Goal: Task Accomplishment & Management: Use online tool/utility

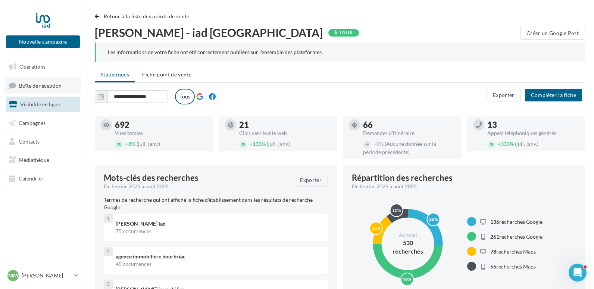
click at [47, 85] on span "Boîte de réception" at bounding box center [40, 85] width 43 height 6
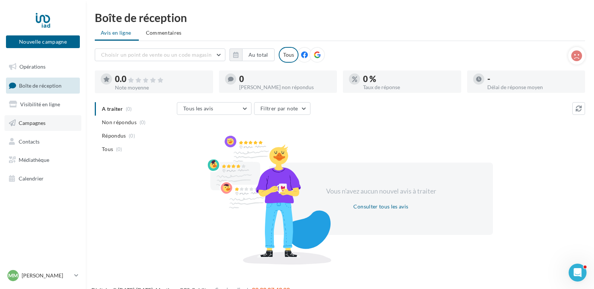
click at [35, 122] on span "Campagnes" at bounding box center [32, 123] width 27 height 6
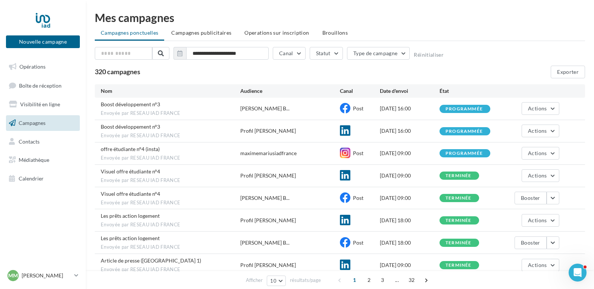
drag, startPoint x: 366, startPoint y: 110, endPoint x: 358, endPoint y: 125, distance: 16.5
click at [415, 63] on div "**********" at bounding box center [340, 62] width 490 height 31
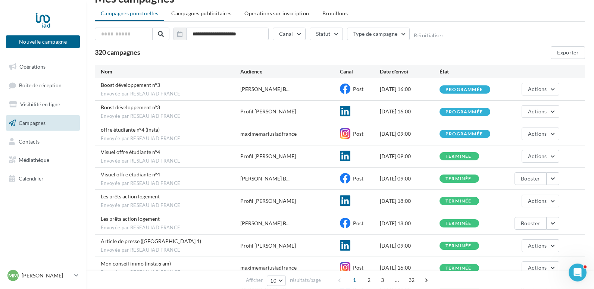
scroll to position [7, 0]
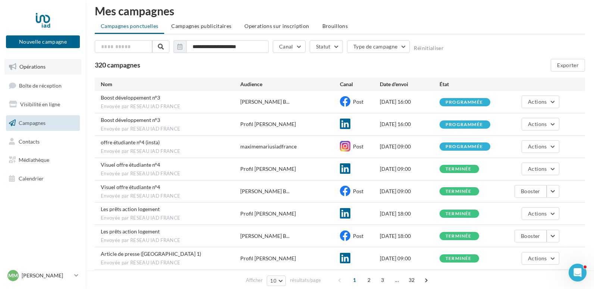
click at [31, 67] on span "Opérations" at bounding box center [32, 66] width 26 height 6
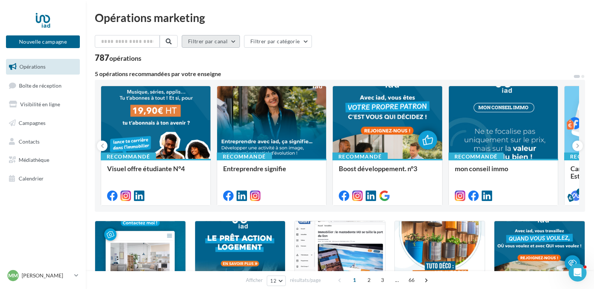
click at [223, 41] on button "Filtrer par canal" at bounding box center [211, 41] width 58 height 13
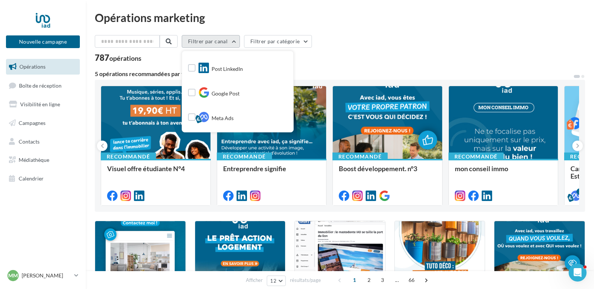
scroll to position [76, 0]
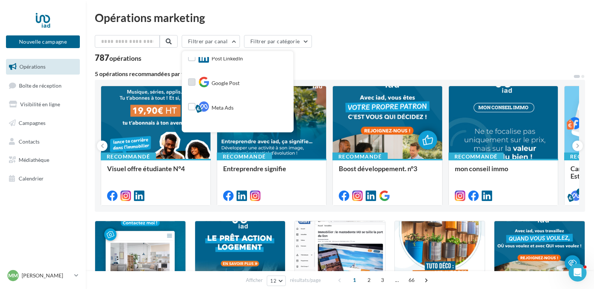
click at [195, 84] on label at bounding box center [191, 81] width 7 height 7
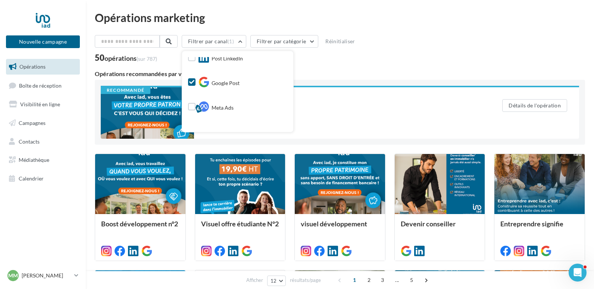
click at [323, 81] on div "Recommandé Boost développement. n°3 Détails de l'opération" at bounding box center [340, 112] width 490 height 65
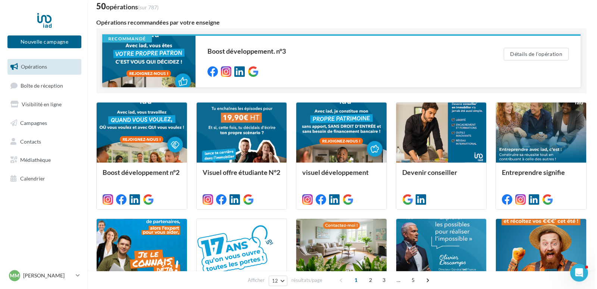
scroll to position [38, 0]
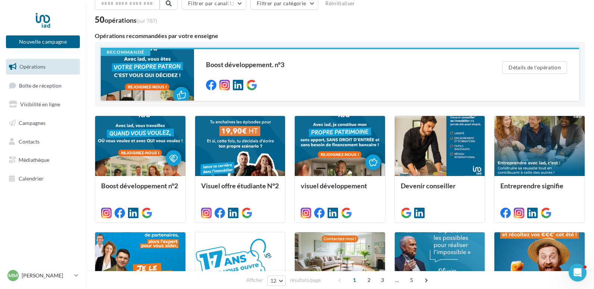
click at [401, 138] on div at bounding box center [439, 146] width 90 height 61
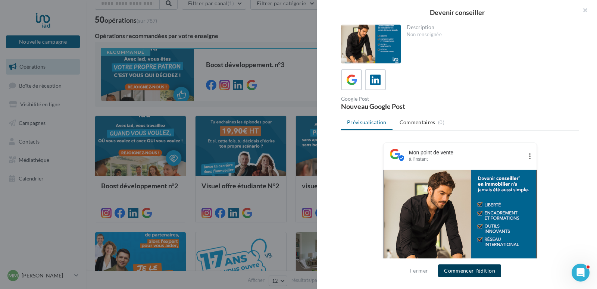
click at [456, 270] on button "Commencer l'édition" at bounding box center [469, 270] width 63 height 13
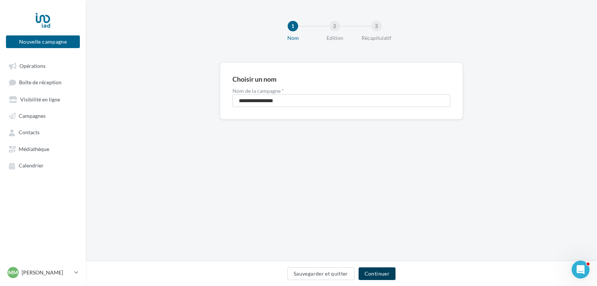
click at [386, 270] on button "Continuer" at bounding box center [376, 273] width 37 height 13
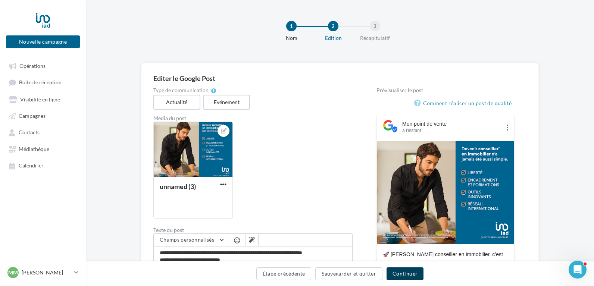
click at [397, 272] on button "Continuer" at bounding box center [404, 273] width 37 height 13
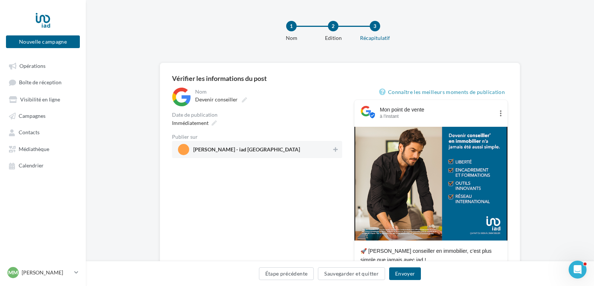
click at [217, 149] on span "[PERSON_NAME] - iad [GEOGRAPHIC_DATA]" at bounding box center [246, 151] width 107 height 8
click at [396, 275] on button "Envoyer" at bounding box center [405, 273] width 32 height 13
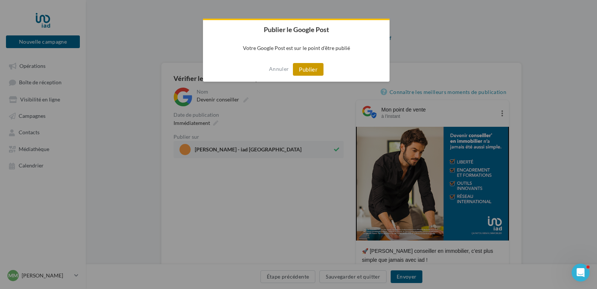
click at [306, 64] on button "Publier" at bounding box center [308, 69] width 31 height 13
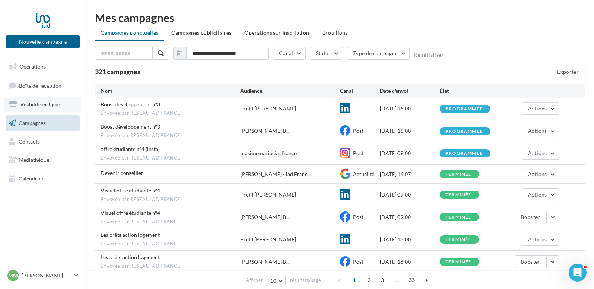
click at [31, 103] on span "Visibilité en ligne" at bounding box center [40, 104] width 40 height 6
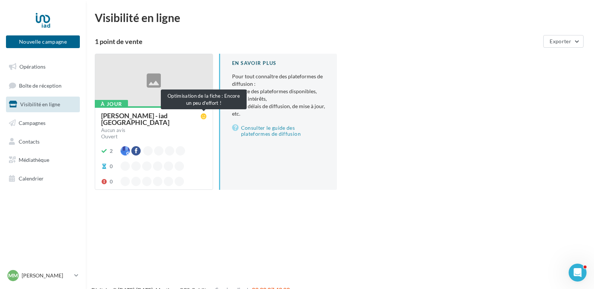
click at [204, 117] on icon at bounding box center [204, 116] width 6 height 6
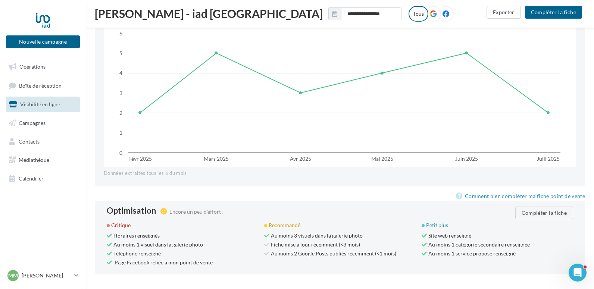
scroll to position [663, 0]
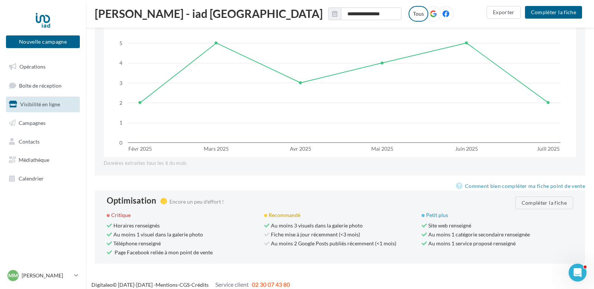
click at [163, 198] on icon at bounding box center [163, 201] width 6 height 7
click at [175, 198] on span "Encore un peu d'effort !" at bounding box center [196, 201] width 54 height 6
click at [525, 196] on button "Compléter la fiche" at bounding box center [544, 202] width 58 height 13
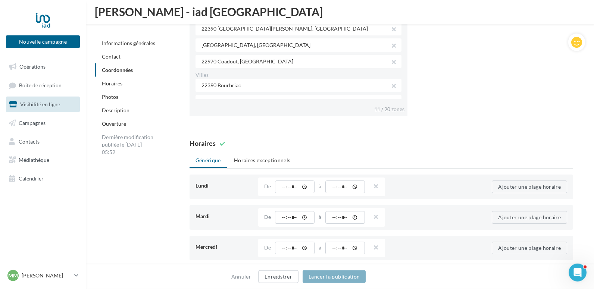
scroll to position [637, 0]
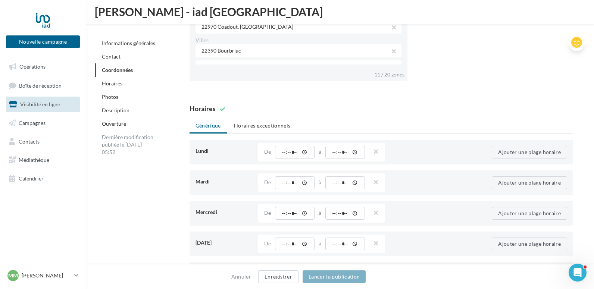
click at [578, 45] on icon at bounding box center [576, 42] width 11 height 11
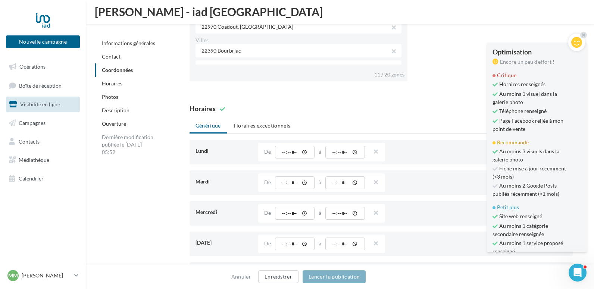
click at [550, 60] on div "Encore un peu d'effort !" at bounding box center [536, 61] width 89 height 7
click at [581, 34] on div at bounding box center [583, 35] width 7 height 7
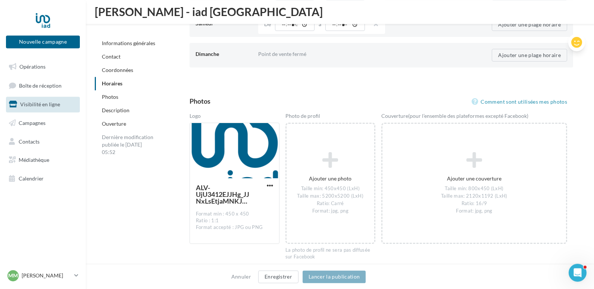
scroll to position [903, 0]
